Goal: Task Accomplishment & Management: Manage account settings

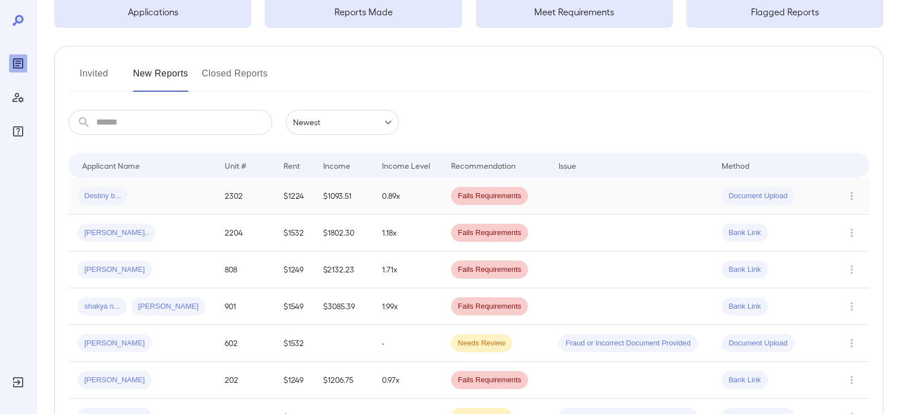
scroll to position [113, 0]
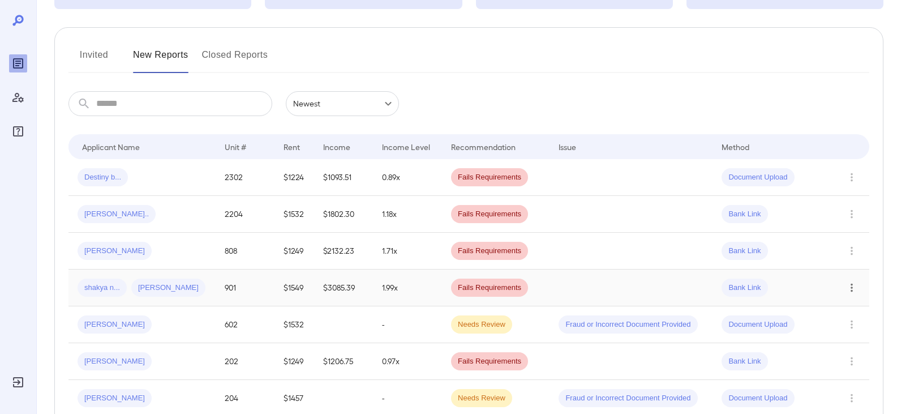
click at [848, 289] on icon "Row Actions" at bounding box center [852, 288] width 12 height 14
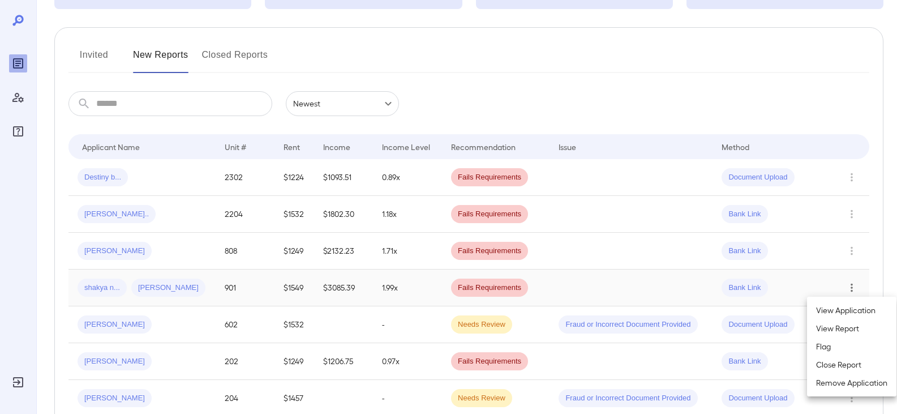
click at [87, 284] on div at bounding box center [448, 207] width 897 height 414
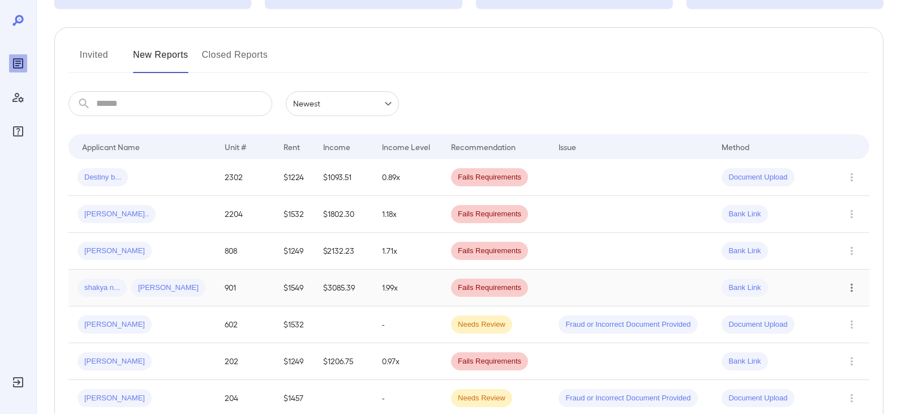
click at [95, 287] on span "shakya n..." at bounding box center [102, 288] width 49 height 11
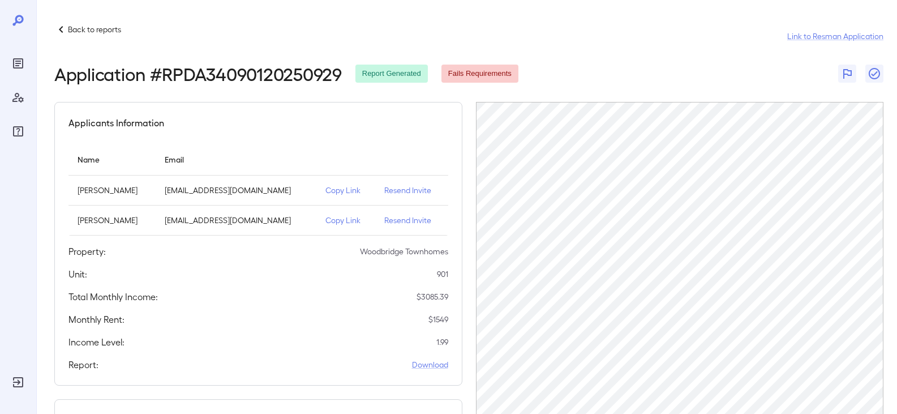
click at [401, 189] on p "Resend Invite" at bounding box center [411, 190] width 54 height 11
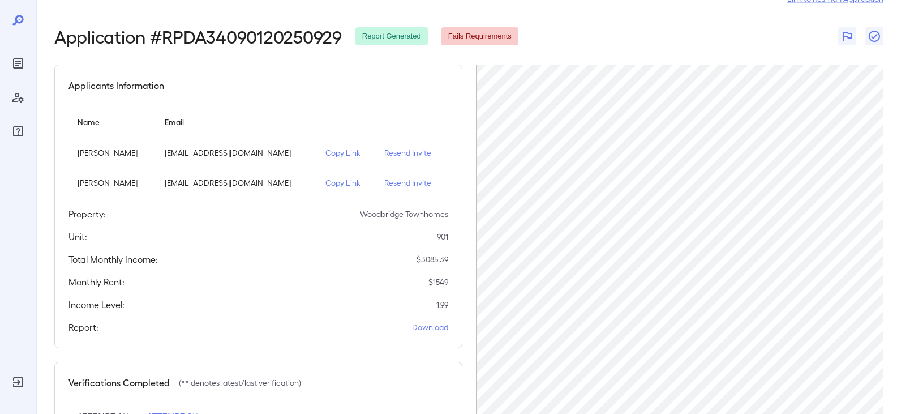
scroll to position [57, 0]
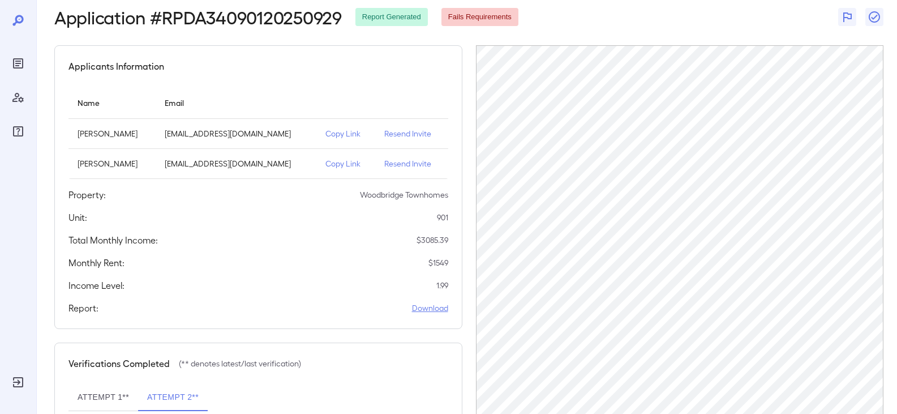
click at [416, 305] on link "Download" at bounding box center [430, 307] width 36 height 11
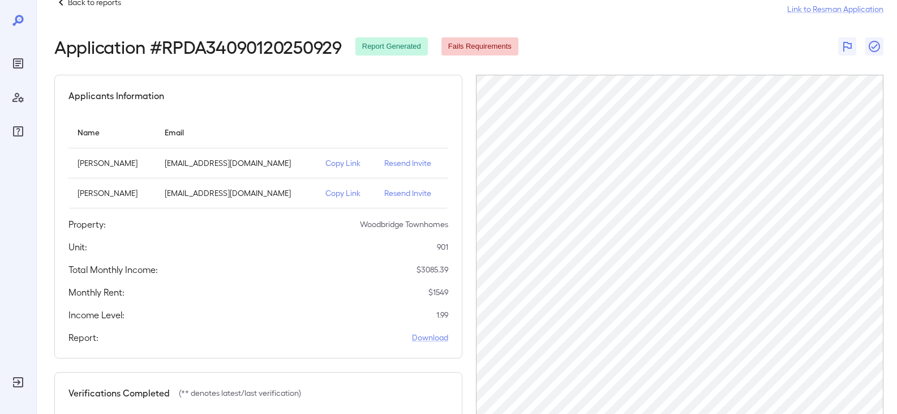
scroll to position [0, 0]
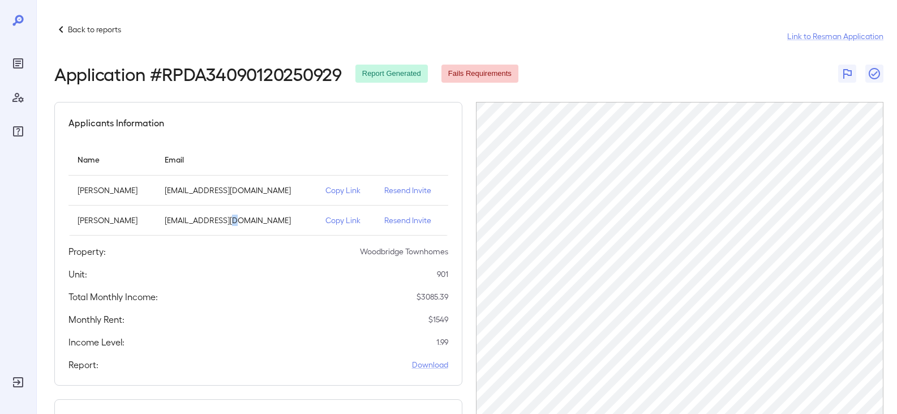
click at [229, 220] on p "[EMAIL_ADDRESS][DOMAIN_NAME]" at bounding box center [236, 220] width 143 height 11
click at [57, 34] on icon at bounding box center [61, 30] width 14 height 14
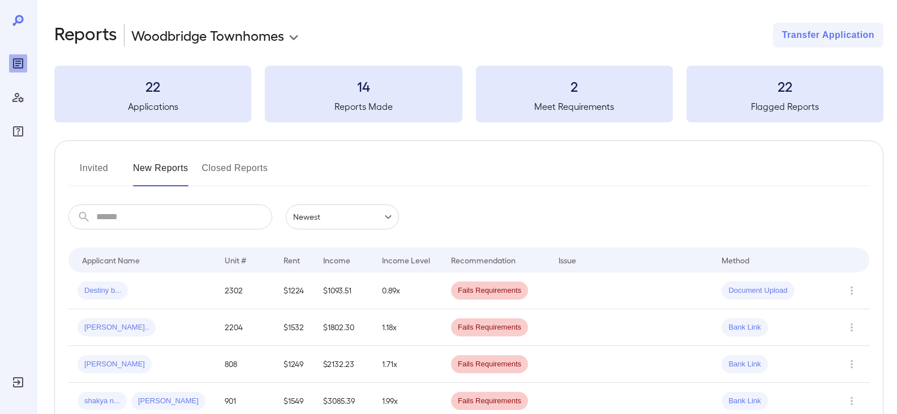
click at [100, 172] on button "Invited" at bounding box center [94, 172] width 51 height 27
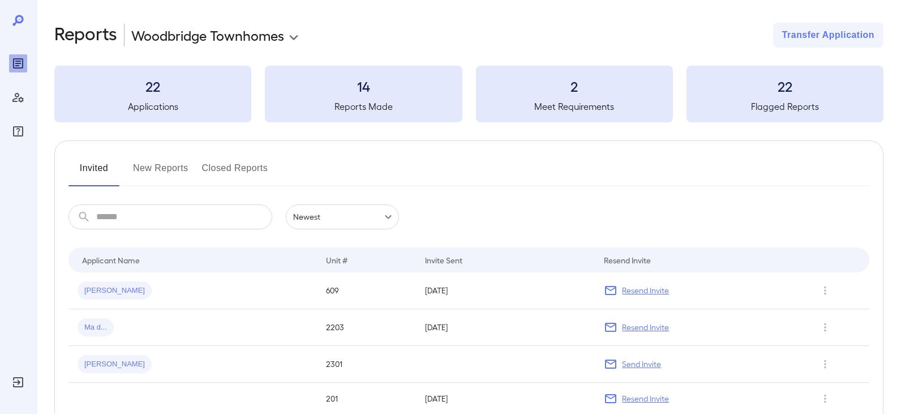
click at [181, 170] on button "New Reports" at bounding box center [160, 172] width 55 height 27
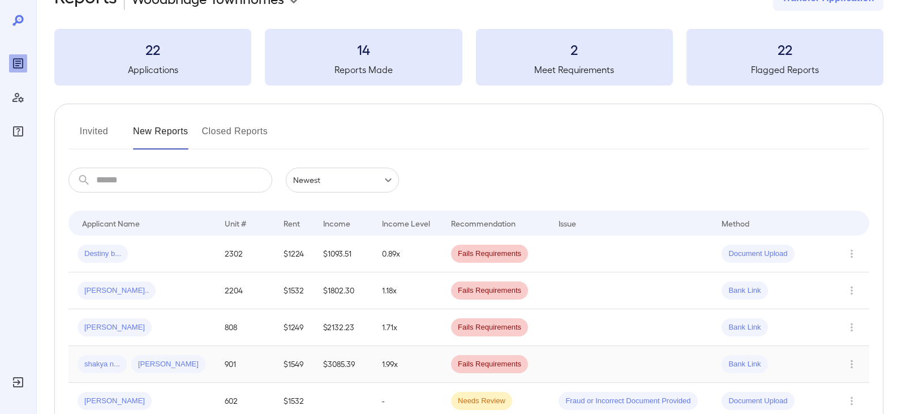
scroll to position [57, 0]
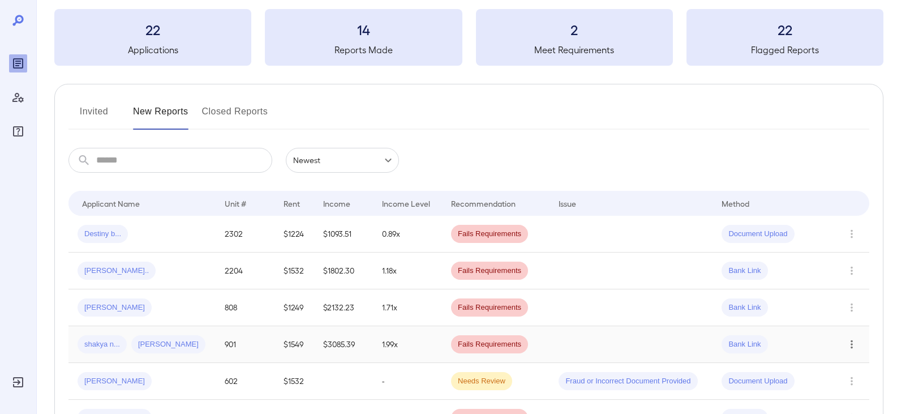
click at [853, 345] on icon "Row Actions" at bounding box center [852, 344] width 12 height 14
click at [820, 338] on li "View Report" at bounding box center [851, 337] width 89 height 18
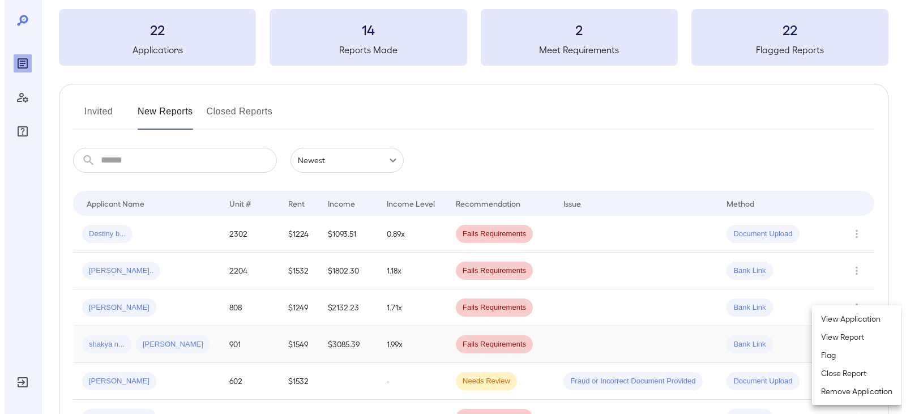
scroll to position [0, 0]
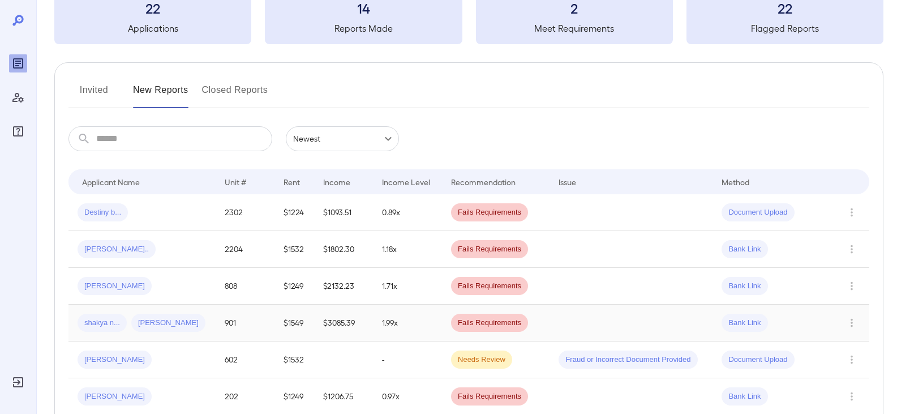
scroll to position [170, 0]
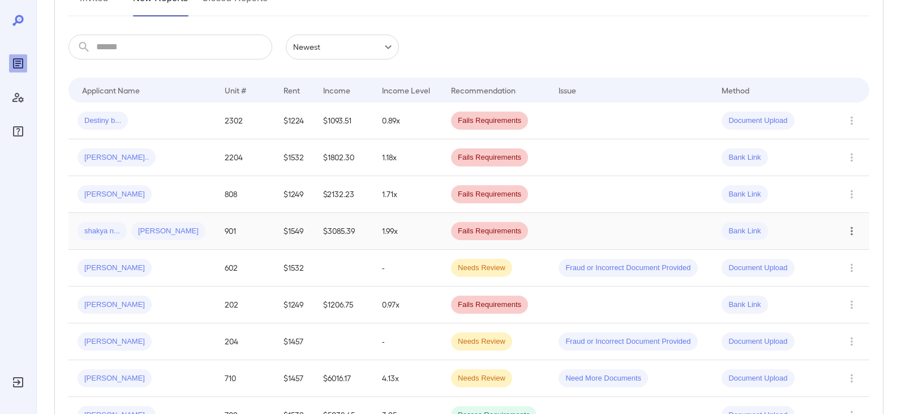
click at [850, 230] on icon "Row Actions" at bounding box center [852, 231] width 12 height 14
click at [857, 276] on li "View Report" at bounding box center [851, 272] width 89 height 18
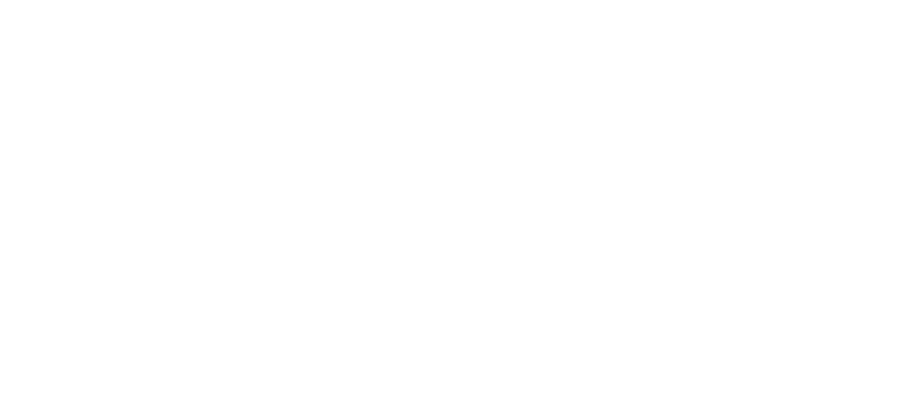
scroll to position [0, 0]
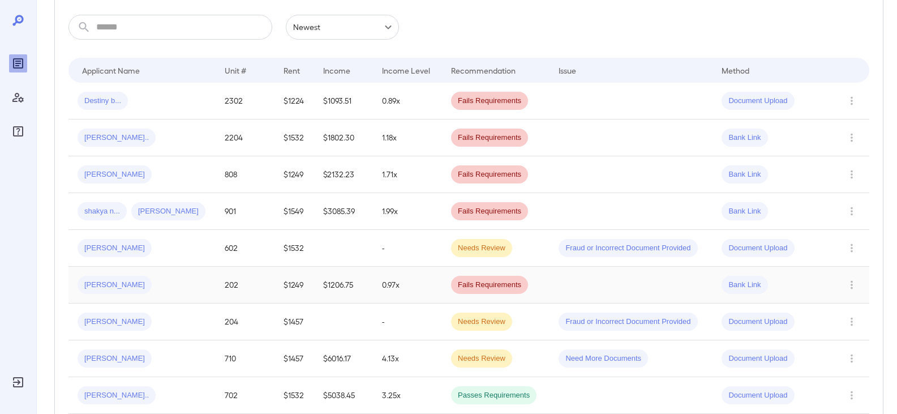
scroll to position [226, 0]
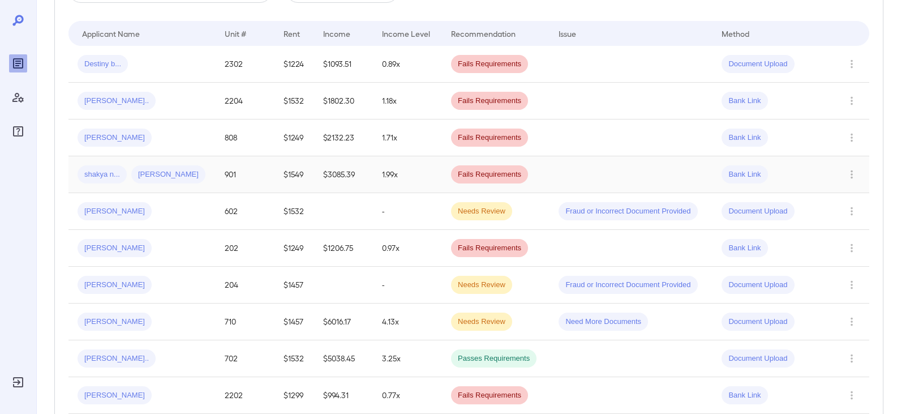
click at [756, 177] on span "Bank Link" at bounding box center [745, 174] width 46 height 11
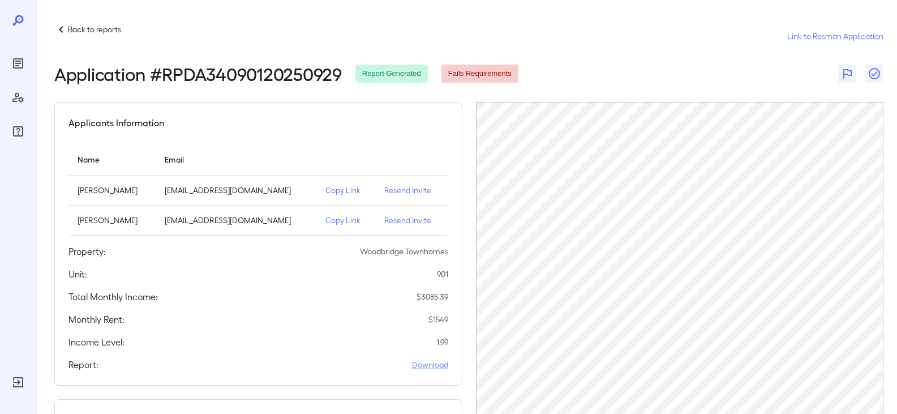
click at [326, 223] on p "Copy Link" at bounding box center [346, 220] width 41 height 11
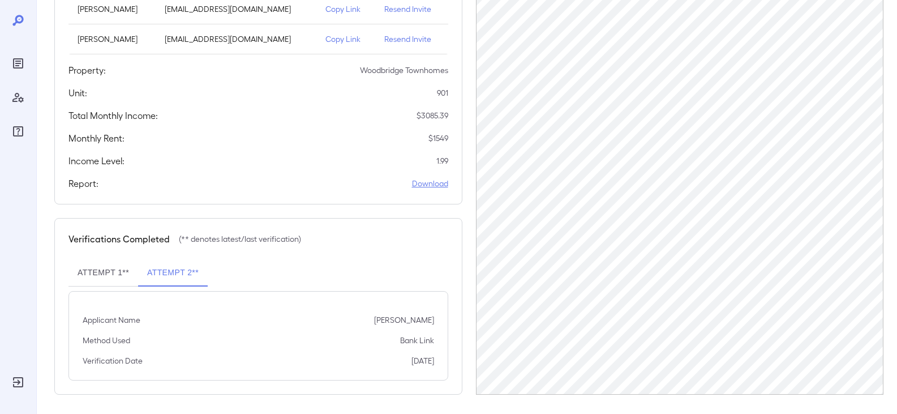
scroll to position [185, 0]
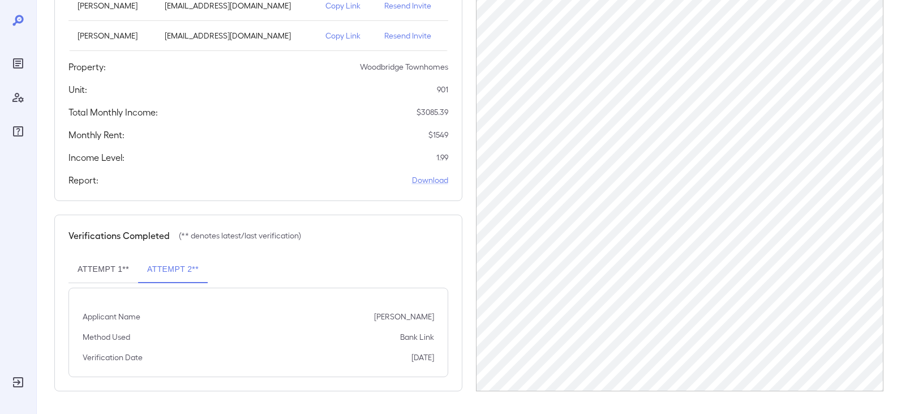
click at [435, 170] on div "Applicants Information Name Email [PERSON_NAME] [EMAIL_ADDRESS][DOMAIN_NAME] Co…" at bounding box center [258, 59] width 408 height 284
click at [438, 181] on link "Download" at bounding box center [430, 179] width 36 height 11
